Goal: Find contact information: Find contact information

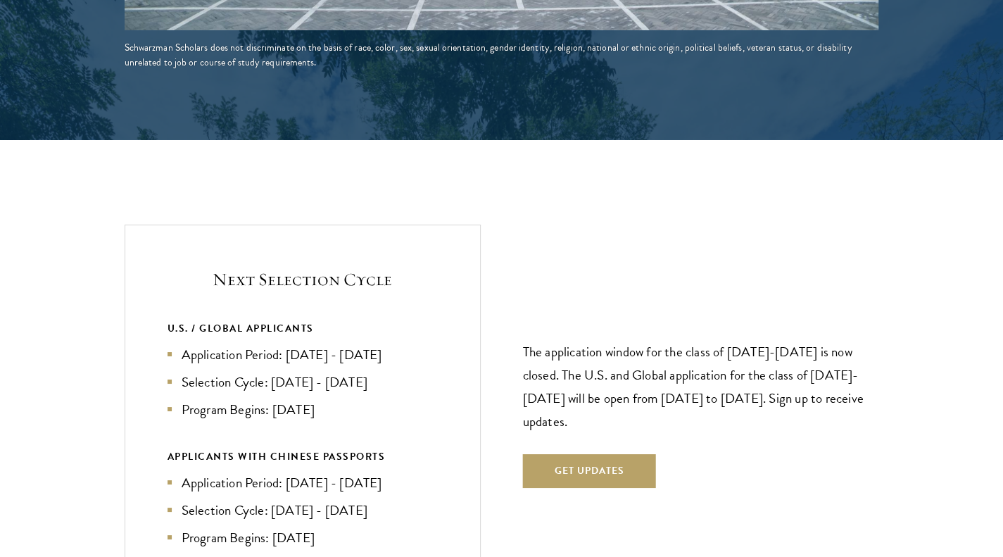
scroll to position [2881, 0]
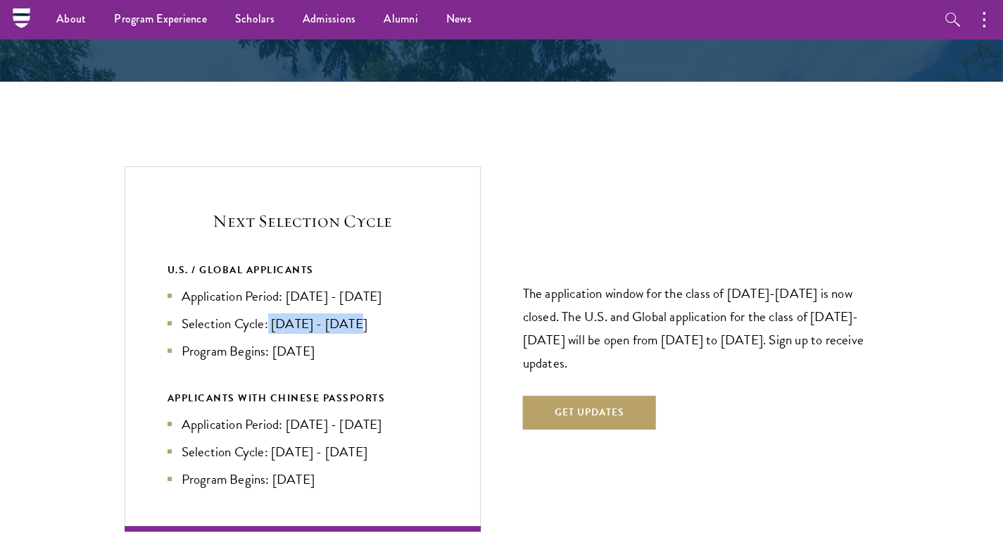
drag, startPoint x: 269, startPoint y: 291, endPoint x: 378, endPoint y: 295, distance: 108.4
click at [378, 313] on li "Selection Cycle: Oct - Nov 2026" at bounding box center [302, 323] width 270 height 20
click at [362, 313] on li "Selection Cycle: Oct - Nov 2026" at bounding box center [302, 323] width 270 height 20
click at [352, 313] on li "Selection Cycle: Oct - Nov 2026" at bounding box center [302, 323] width 270 height 20
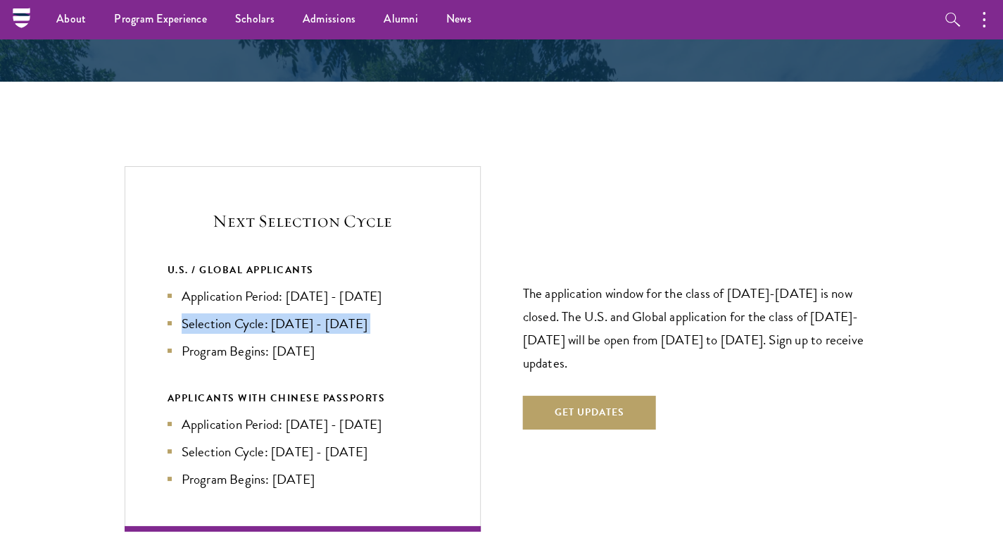
click at [352, 313] on li "Selection Cycle: Oct - Nov 2026" at bounding box center [302, 323] width 270 height 20
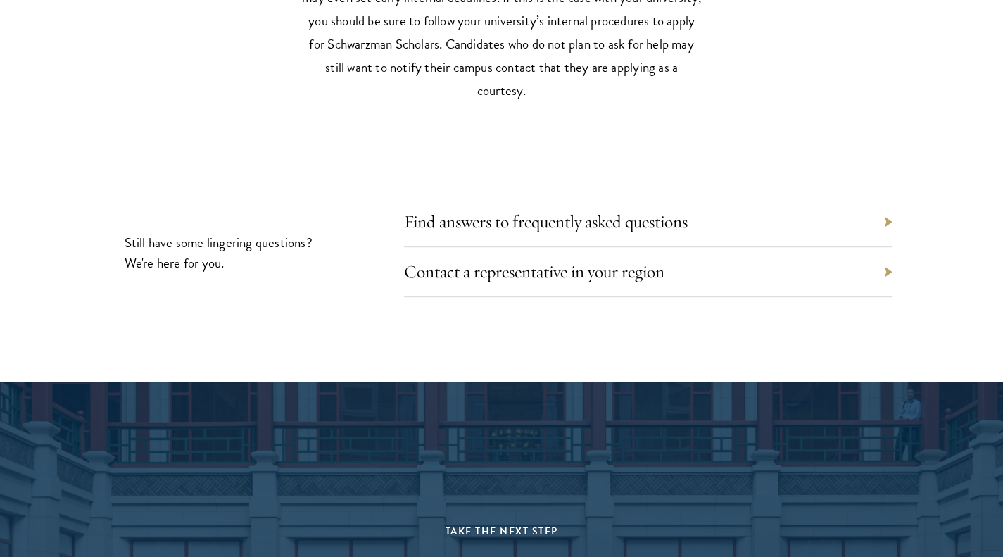
scroll to position [6399, 0]
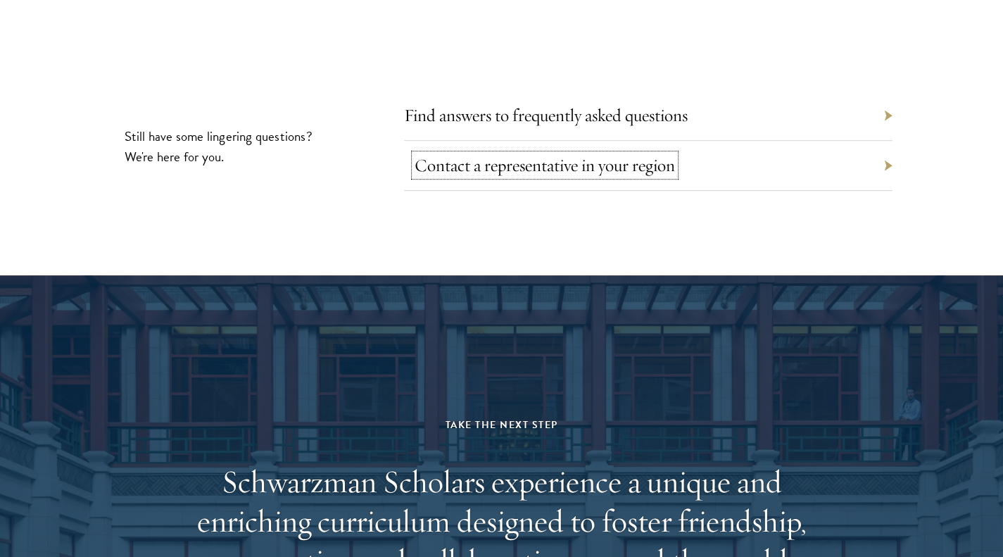
click at [433, 154] on link "Contact a representative in your region" at bounding box center [544, 165] width 260 height 22
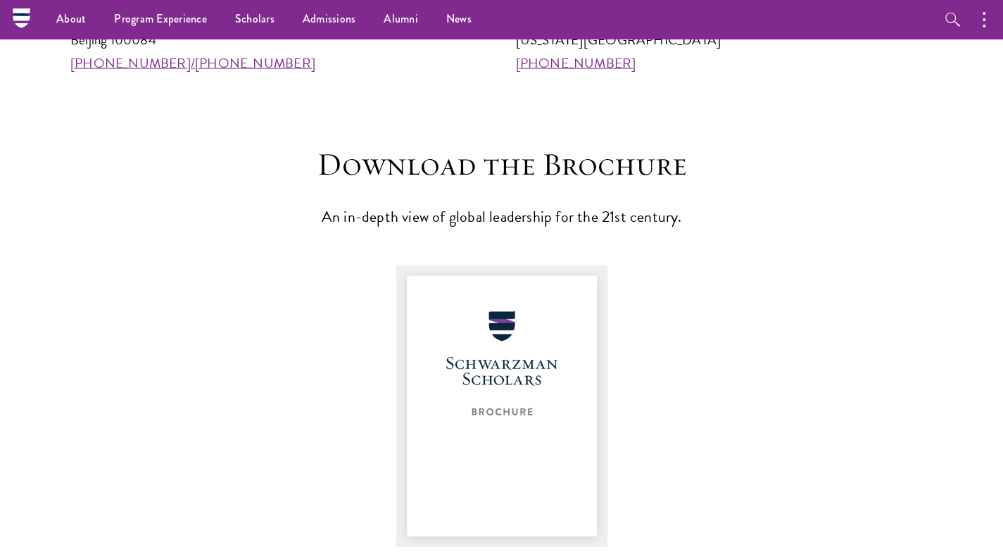
scroll to position [1624, 0]
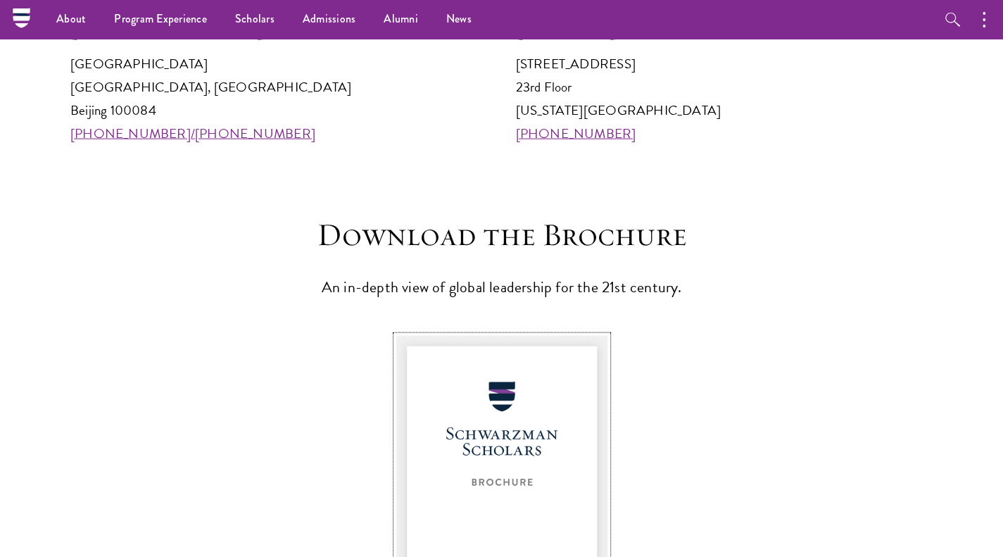
click at [502, 373] on img at bounding box center [501, 476] width 211 height 281
